Goal: Transaction & Acquisition: Obtain resource

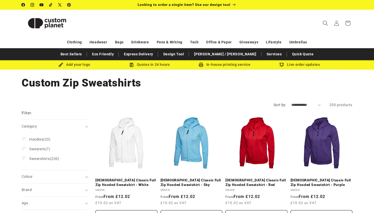
click at [325, 22] on icon "Search" at bounding box center [325, 22] width 5 height 5
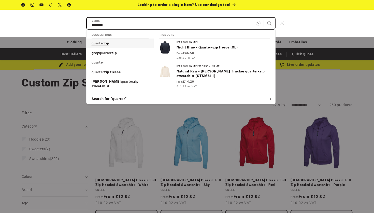
type input "*******"
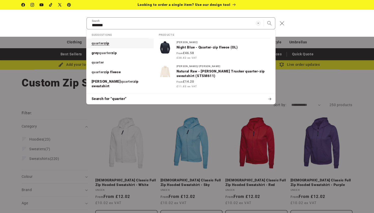
click at [109, 43] on span "zip" at bounding box center [106, 43] width 5 height 4
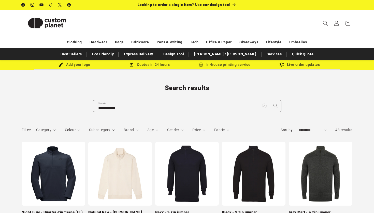
click at [71, 128] on span "Colour" at bounding box center [70, 130] width 11 height 4
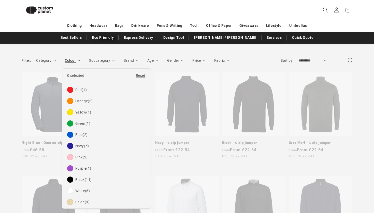
scroll to position [62, 0]
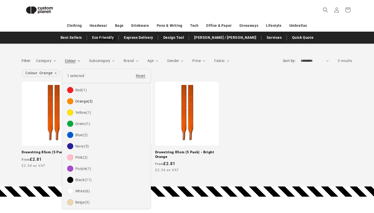
click at [65, 63] on summary "Colour" at bounding box center [73, 60] width 16 height 5
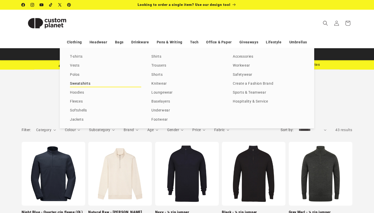
click at [76, 84] on link "Sweatshirts" at bounding box center [105, 83] width 71 height 7
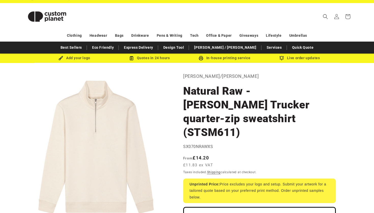
scroll to position [5, 0]
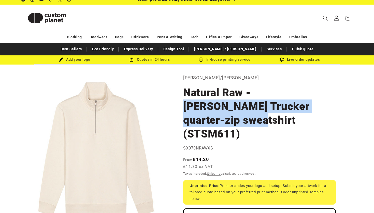
drag, startPoint x: 253, startPoint y: 89, endPoint x: 300, endPoint y: 104, distance: 48.9
click at [300, 104] on h1 "Natural Raw - Stanley Trucker quarter-zip sweatshirt (STSM611)" at bounding box center [259, 113] width 153 height 55
copy h1 "Stanley Trucker quarter-zip sweatshirt"
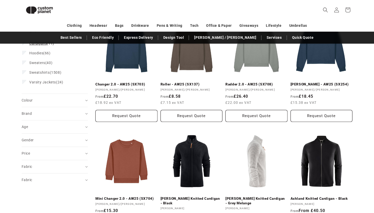
scroll to position [86, 0]
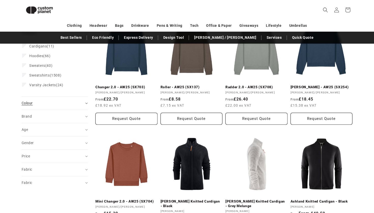
click at [35, 106] on summary "Colour (0)" at bounding box center [55, 102] width 66 height 13
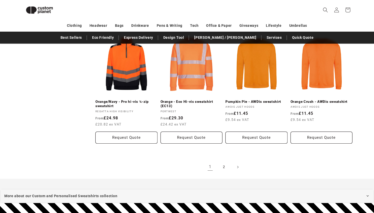
scroll to position [556, 0]
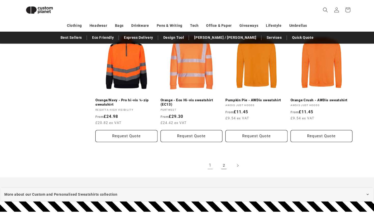
click at [225, 162] on link "2" at bounding box center [223, 165] width 11 height 11
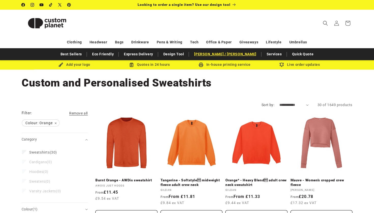
click at [215, 54] on link "[PERSON_NAME] / [PERSON_NAME]" at bounding box center [225, 54] width 67 height 9
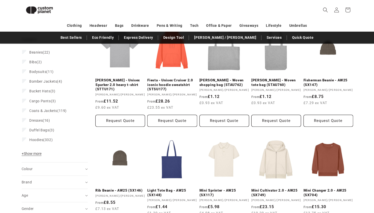
scroll to position [13, 0]
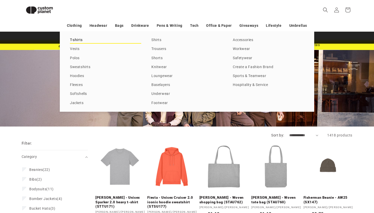
click at [79, 41] on link "T-shirts" at bounding box center [105, 40] width 71 height 7
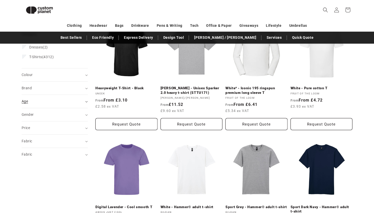
scroll to position [78, 0]
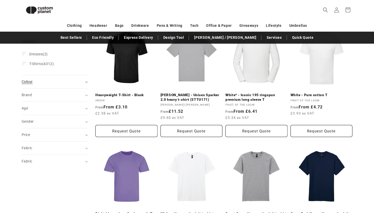
click at [40, 84] on div "Colour (0)" at bounding box center [53, 81] width 62 height 5
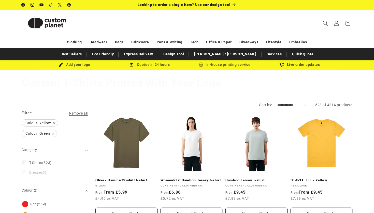
click at [327, 21] on icon "Search" at bounding box center [325, 22] width 5 height 5
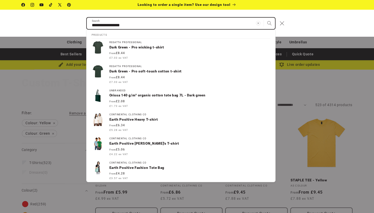
type input "**********"
click at [264, 18] on button "Search" at bounding box center [269, 23] width 11 height 11
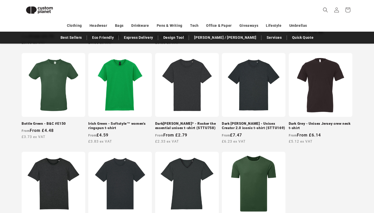
scroll to position [507, 0]
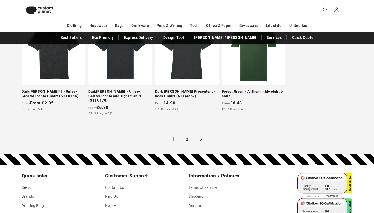
click at [186, 134] on link "2" at bounding box center [187, 139] width 11 height 11
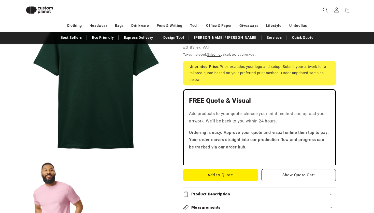
scroll to position [101, 0]
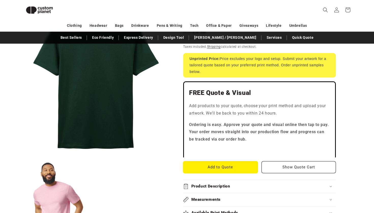
click at [232, 166] on button "Add to Quote" at bounding box center [220, 167] width 75 height 12
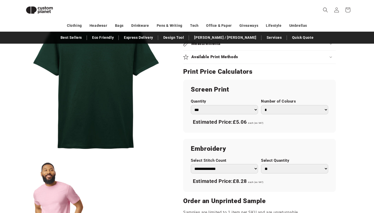
scroll to position [268, 0]
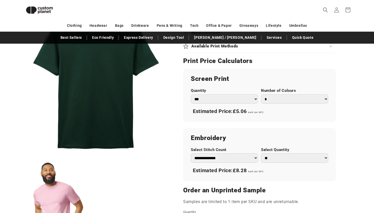
click at [277, 99] on select "* * * * * * *" at bounding box center [294, 98] width 67 height 9
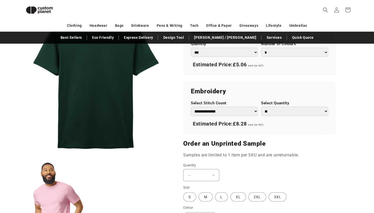
scroll to position [275, 0]
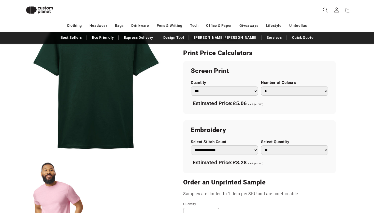
click at [278, 86] on select "* * * * * * *" at bounding box center [294, 90] width 67 height 9
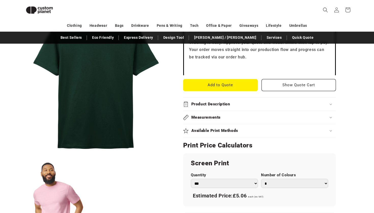
scroll to position [182, 0]
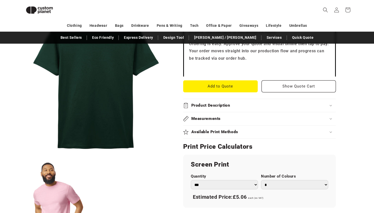
click at [236, 129] on summary "Available Print Methods" at bounding box center [259, 131] width 153 height 13
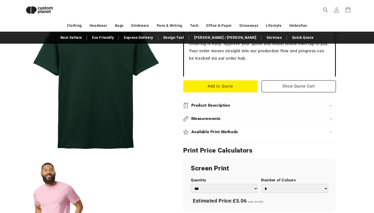
click at [236, 132] on h2 "Available Print Methods" at bounding box center [214, 131] width 47 height 5
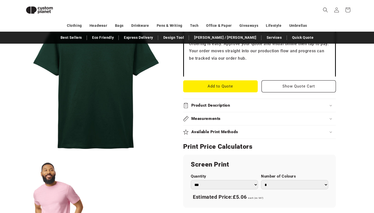
click at [236, 132] on h2 "Available Print Methods" at bounding box center [214, 131] width 47 height 5
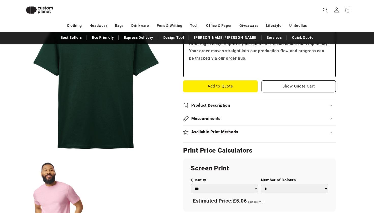
click at [276, 129] on summary "Available Print Methods" at bounding box center [259, 131] width 153 height 13
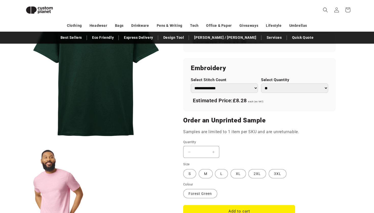
scroll to position [336, 0]
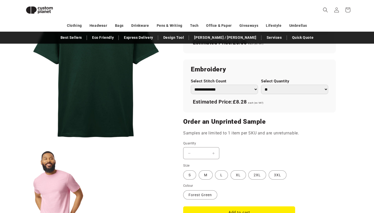
click at [214, 92] on select "**********" at bounding box center [224, 89] width 67 height 9
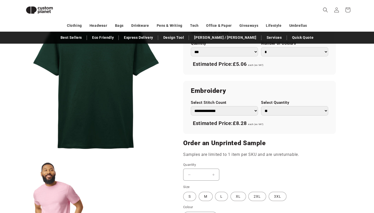
scroll to position [312, 0]
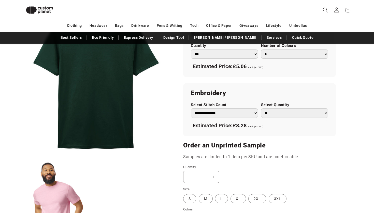
click at [217, 118] on div "**********" at bounding box center [259, 109] width 153 height 53
click at [216, 113] on select "**********" at bounding box center [224, 112] width 67 height 9
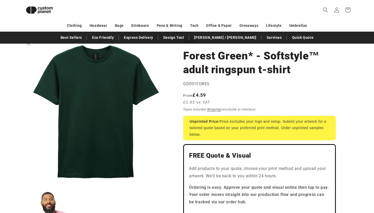
scroll to position [0, 0]
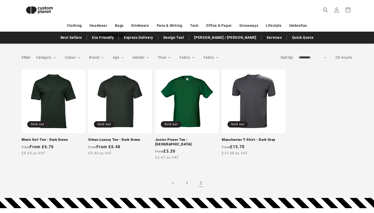
scroll to position [65, 0]
